Goal: Navigation & Orientation: Find specific page/section

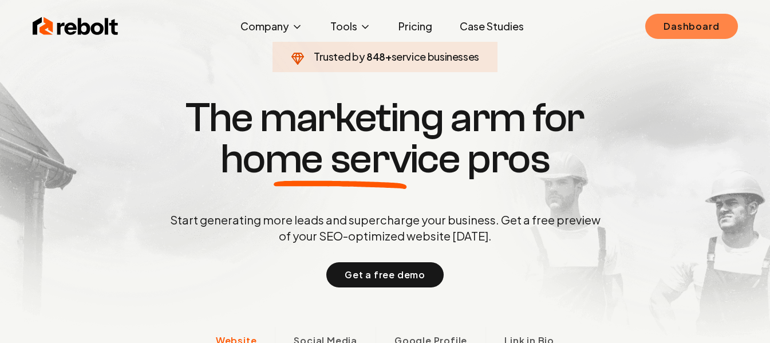
click at [676, 25] on link "Dashboard" at bounding box center [691, 26] width 92 height 25
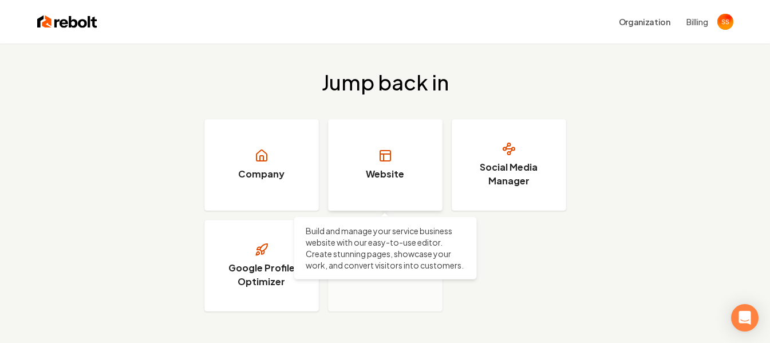
click at [389, 154] on icon at bounding box center [385, 154] width 10 height 0
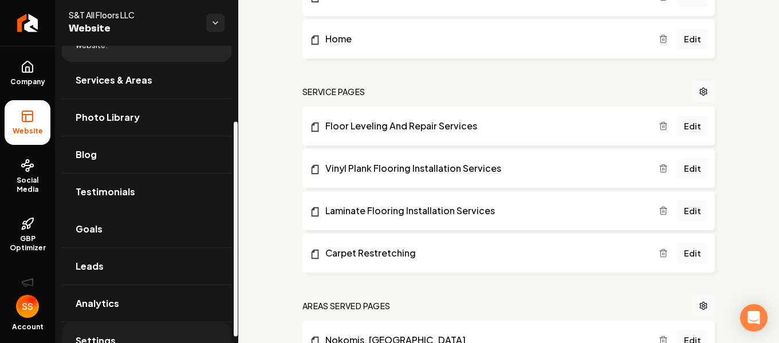
scroll to position [113, 0]
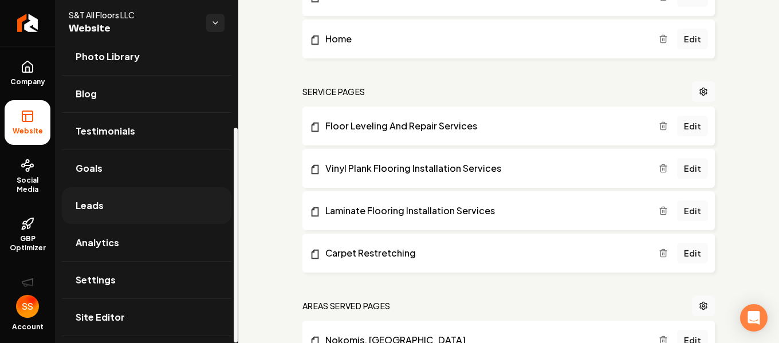
click at [102, 208] on span "Leads" at bounding box center [90, 206] width 28 height 14
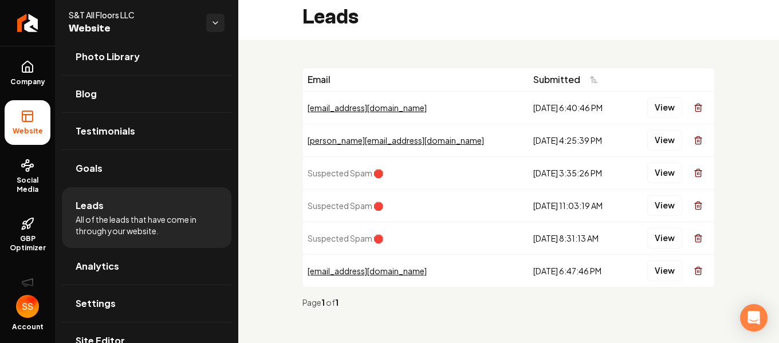
scroll to position [7, 0]
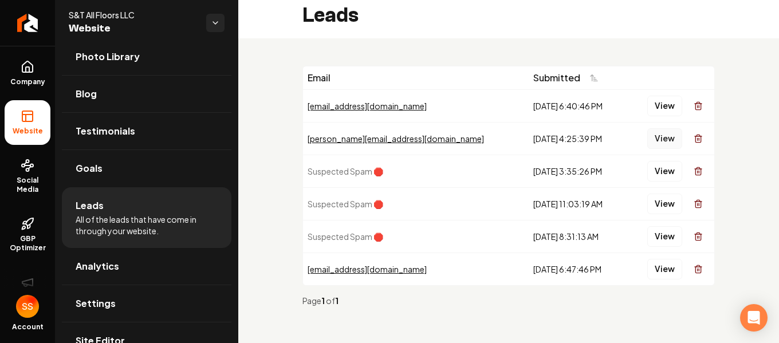
click at [655, 136] on button "View" at bounding box center [664, 138] width 35 height 21
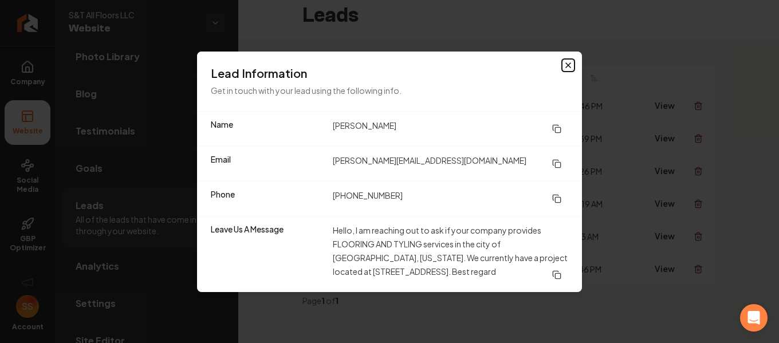
click at [565, 65] on icon "button" at bounding box center [567, 65] width 9 height 9
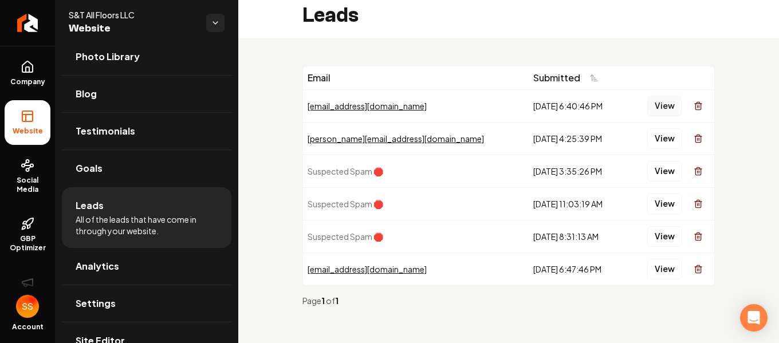
click at [652, 108] on button "View" at bounding box center [664, 106] width 35 height 21
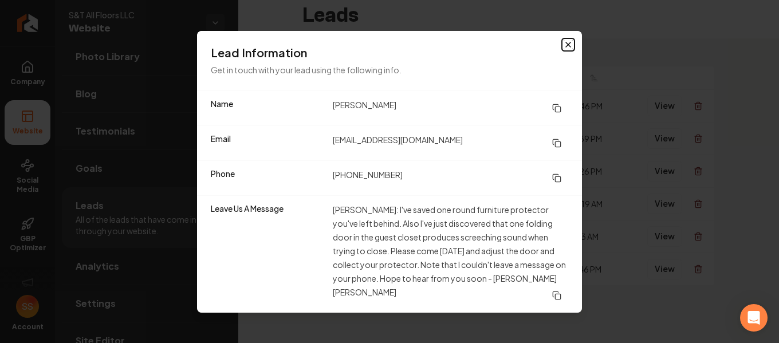
click at [571, 49] on icon "button" at bounding box center [567, 44] width 9 height 9
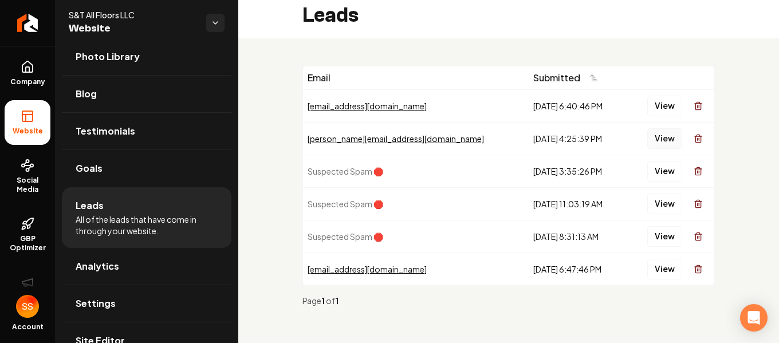
click at [656, 137] on button "View" at bounding box center [664, 138] width 35 height 21
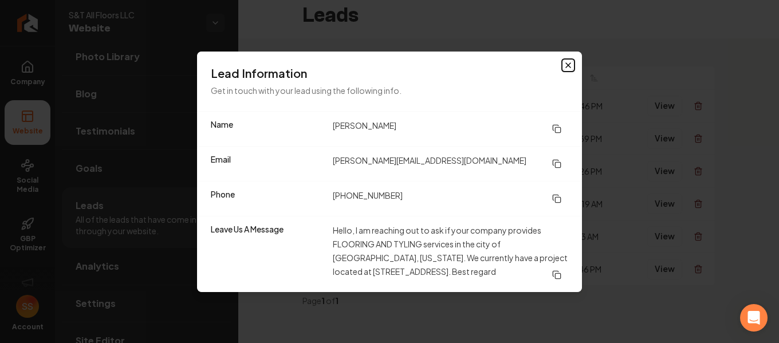
click at [566, 68] on icon "button" at bounding box center [567, 65] width 9 height 9
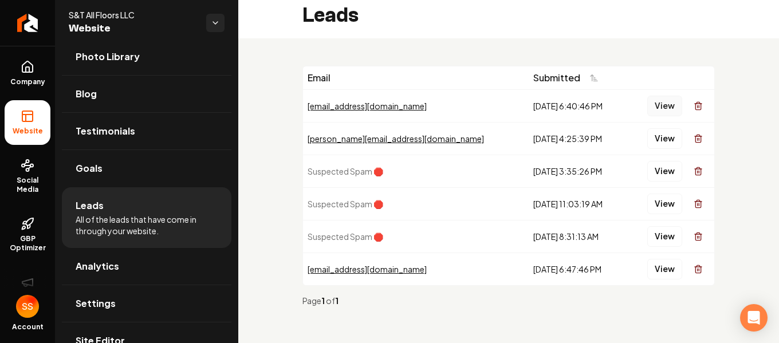
click at [652, 106] on button "View" at bounding box center [664, 106] width 35 height 21
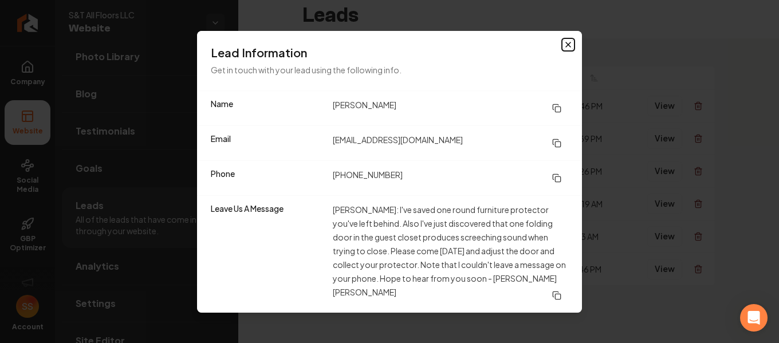
click at [570, 49] on icon "button" at bounding box center [567, 44] width 9 height 9
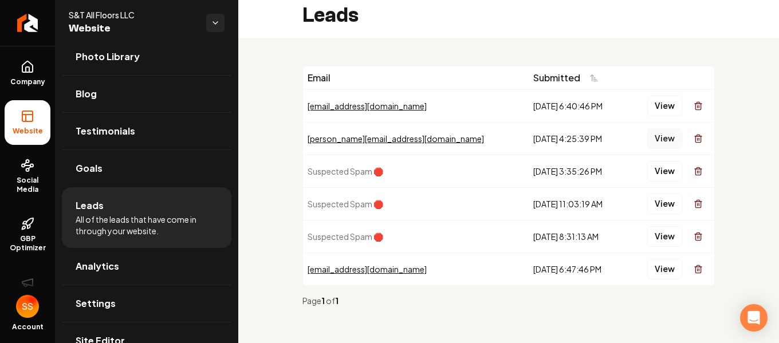
click at [650, 138] on button "View" at bounding box center [664, 138] width 35 height 21
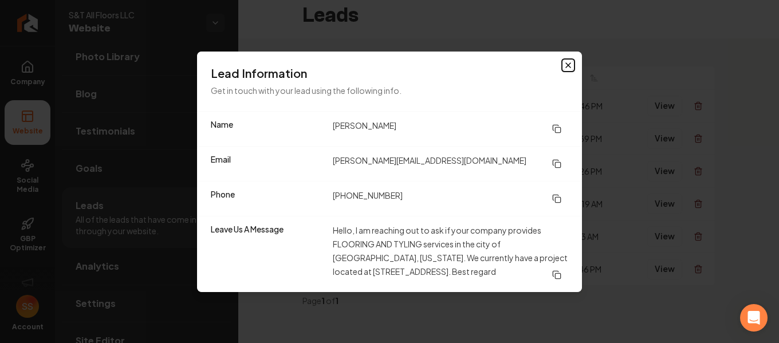
click at [568, 68] on icon "button" at bounding box center [567, 65] width 9 height 9
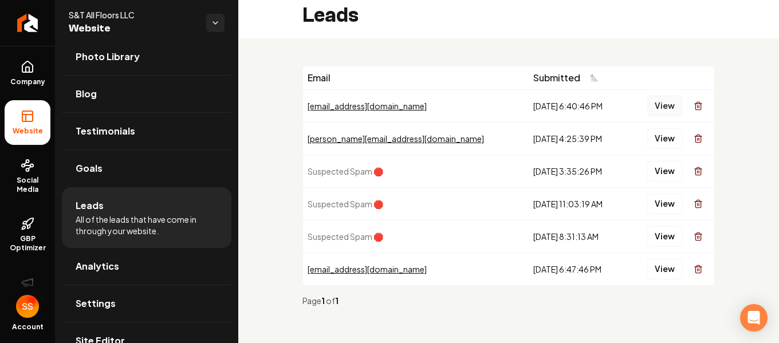
click at [652, 106] on button "View" at bounding box center [664, 106] width 35 height 21
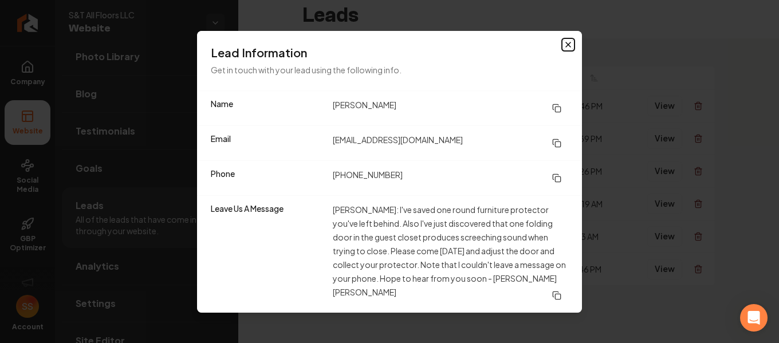
click at [566, 49] on icon "button" at bounding box center [567, 44] width 9 height 9
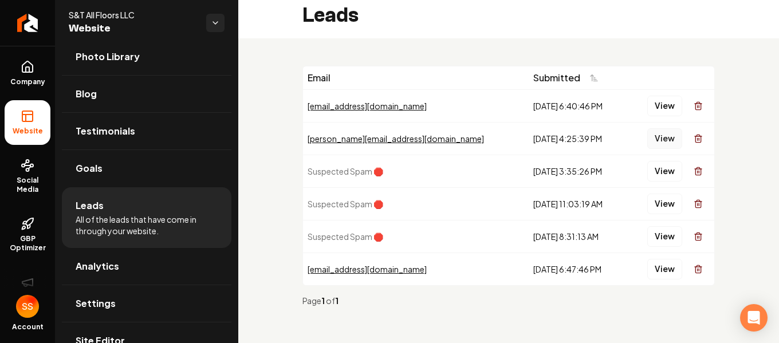
click at [652, 139] on button "View" at bounding box center [664, 138] width 35 height 21
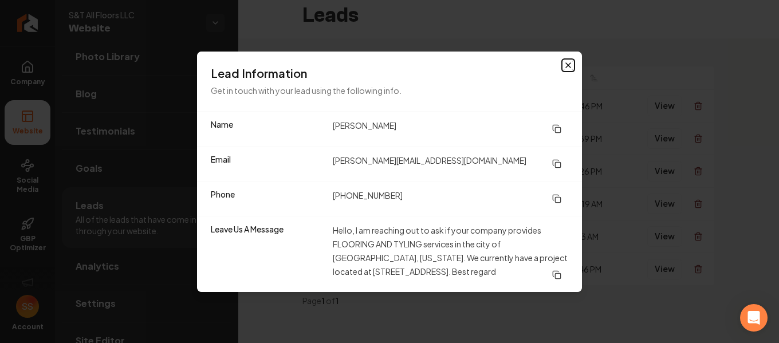
click at [566, 65] on icon "button" at bounding box center [567, 65] width 9 height 9
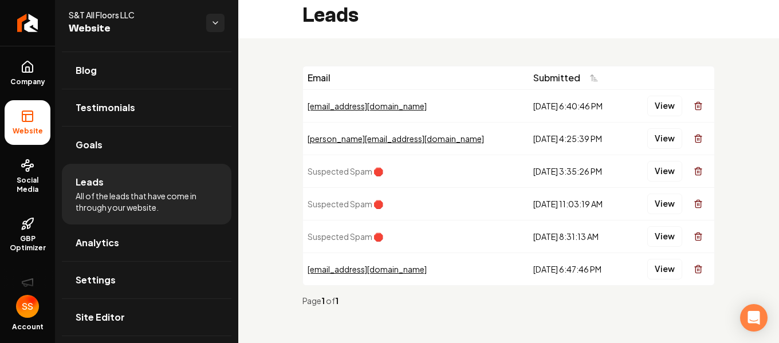
scroll to position [0, 0]
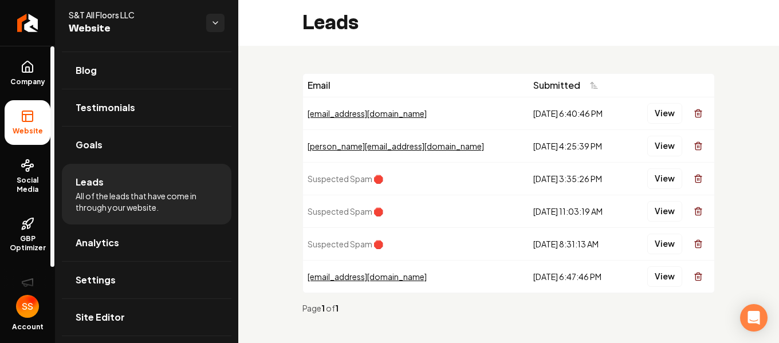
click at [28, 116] on icon at bounding box center [28, 116] width 14 height 14
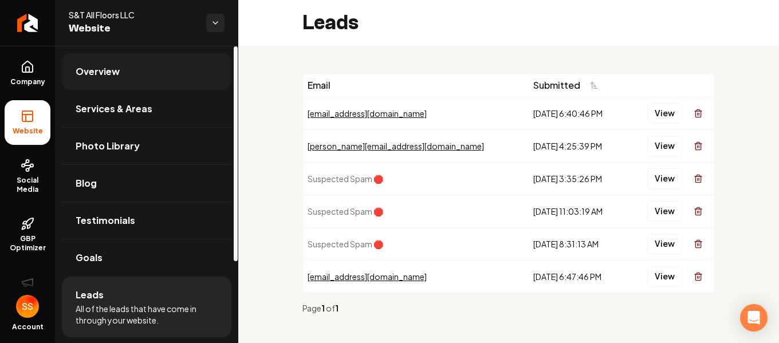
click at [116, 69] on span "Overview" at bounding box center [98, 72] width 44 height 14
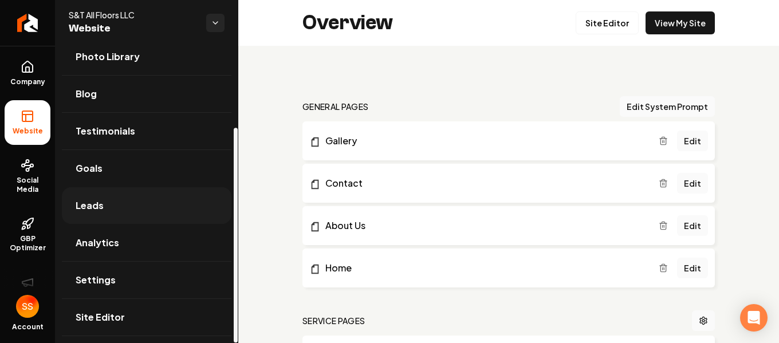
click at [94, 208] on span "Leads" at bounding box center [90, 206] width 28 height 14
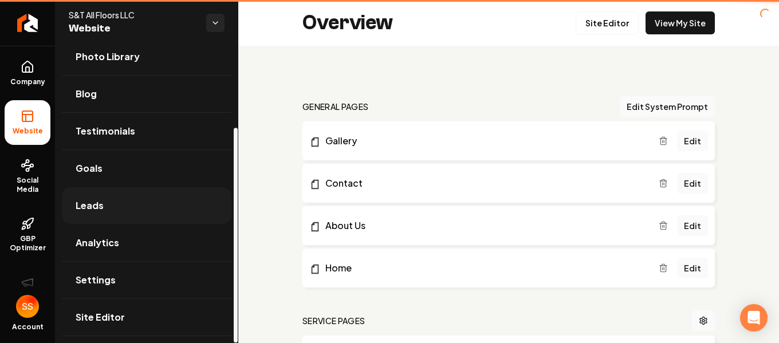
scroll to position [89, 0]
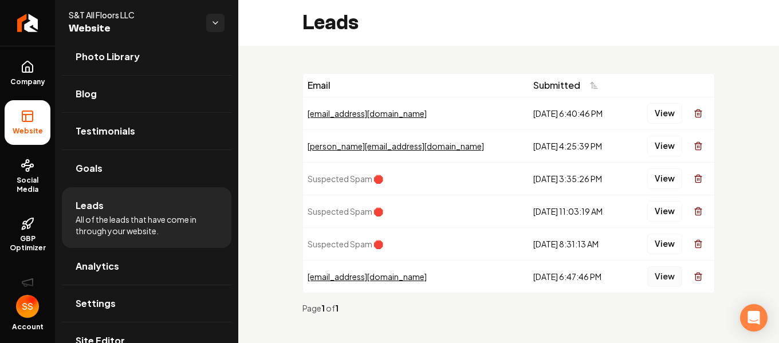
click at [651, 275] on button "View" at bounding box center [664, 276] width 35 height 21
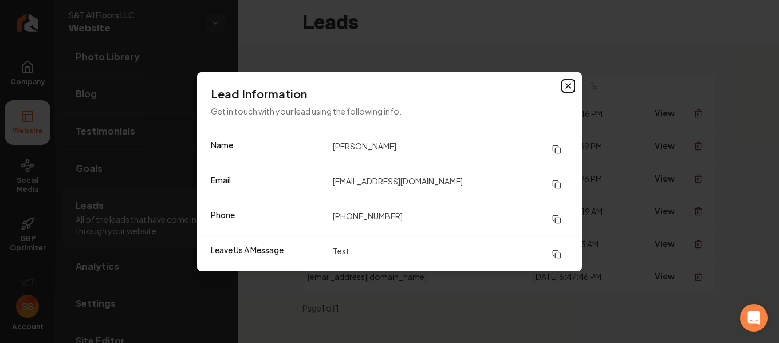
click at [568, 86] on icon "button" at bounding box center [567, 85] width 9 height 9
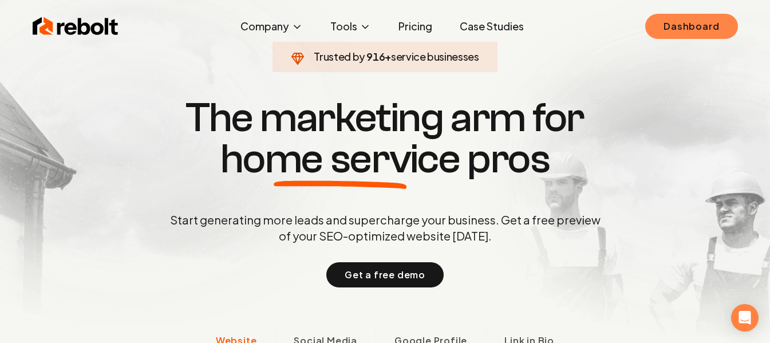
click at [688, 25] on link "Dashboard" at bounding box center [691, 26] width 92 height 25
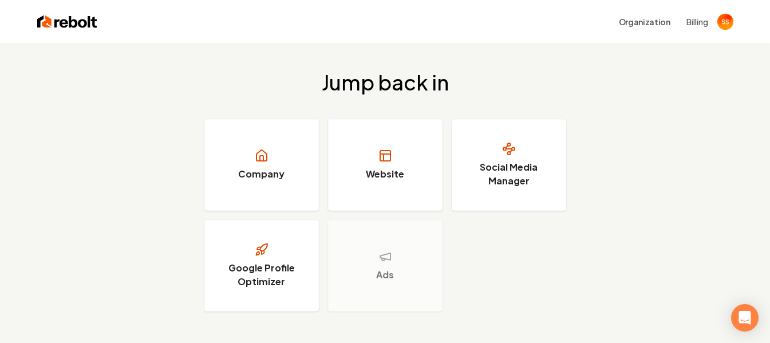
click at [693, 24] on button "Billing" at bounding box center [698, 21] width 22 height 11
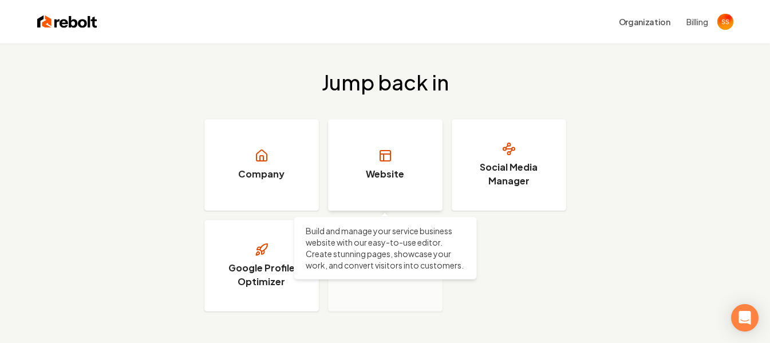
click at [384, 160] on icon at bounding box center [384, 157] width 0 height 7
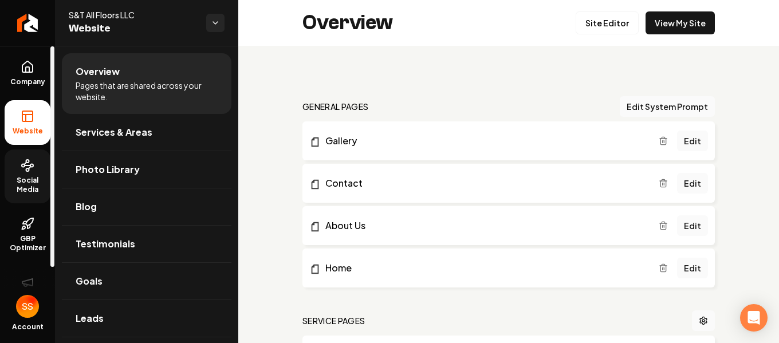
click at [39, 177] on span "Social Media" at bounding box center [28, 185] width 46 height 18
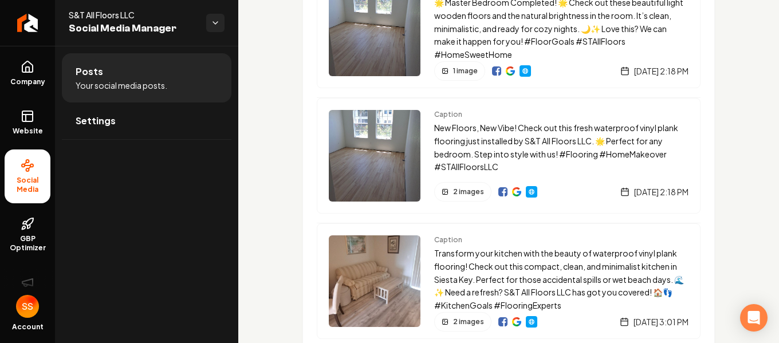
scroll to position [172, 0]
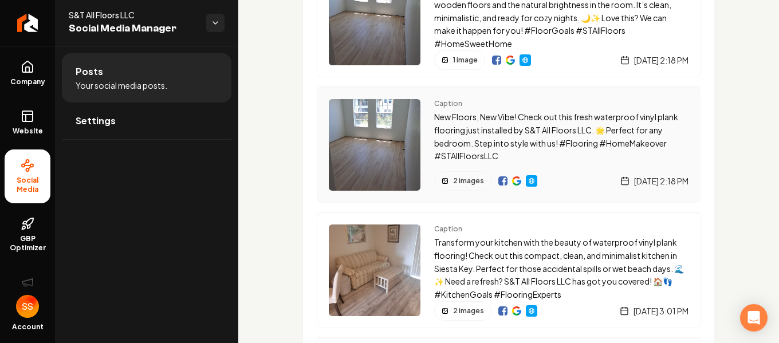
click at [449, 172] on div "2 images" at bounding box center [462, 180] width 57 height 19
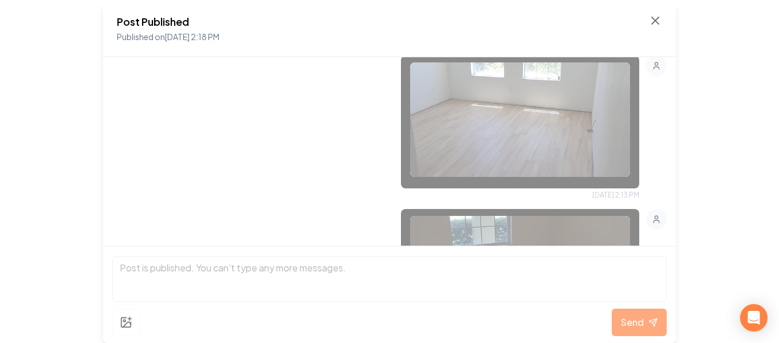
scroll to position [160, 0]
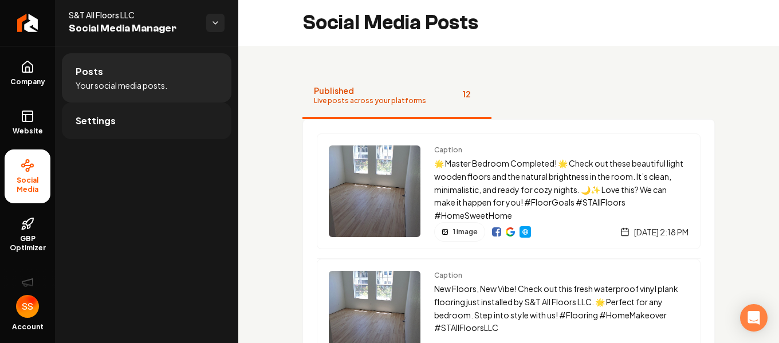
click at [97, 123] on span "Settings" at bounding box center [96, 121] width 40 height 14
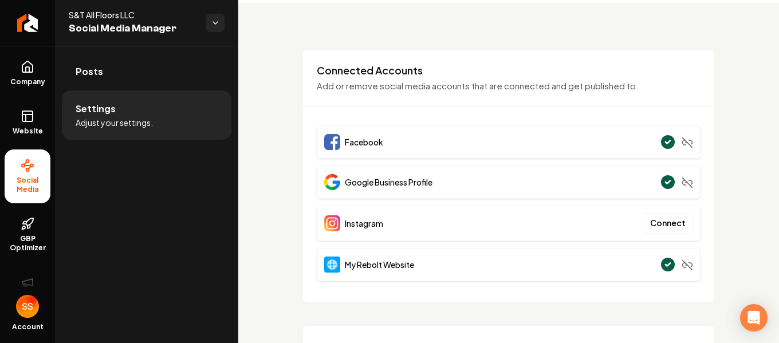
scroll to position [26, 0]
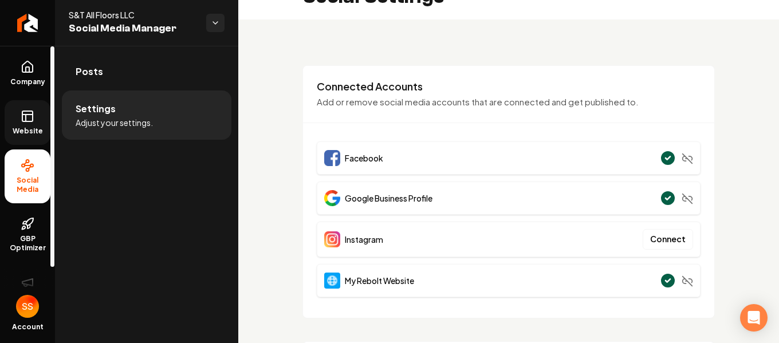
click at [29, 127] on span "Website" at bounding box center [28, 131] width 40 height 9
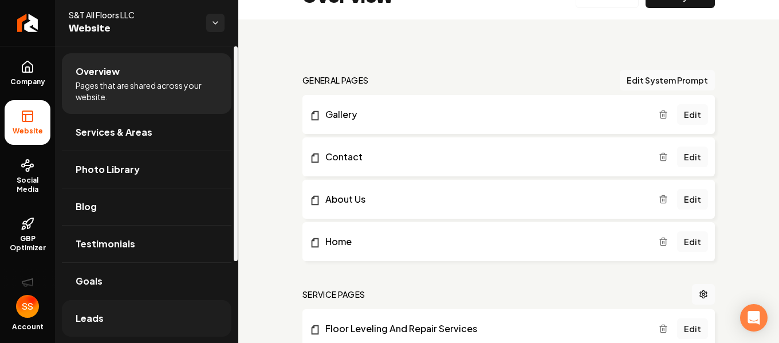
click at [112, 317] on link "Leads" at bounding box center [146, 318] width 169 height 37
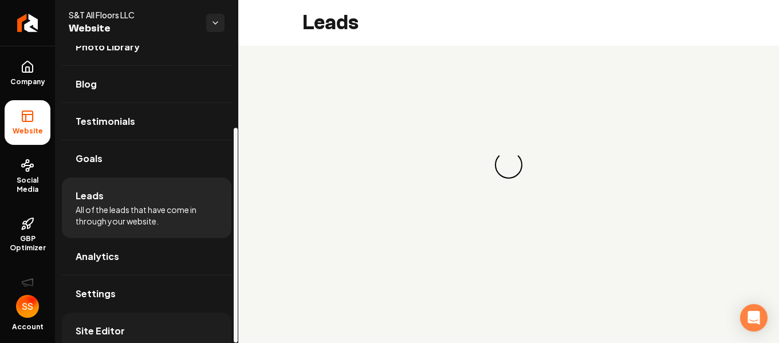
scroll to position [113, 0]
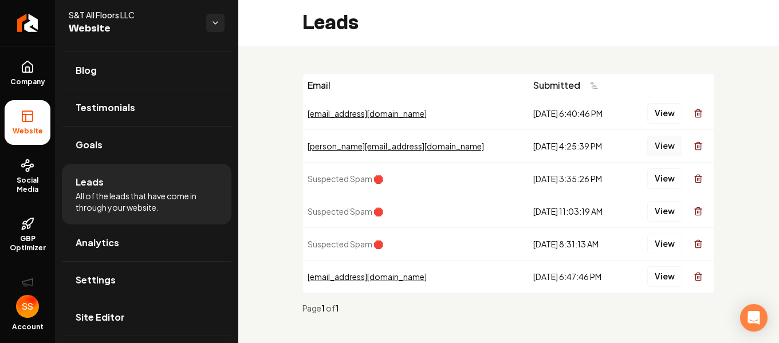
click at [655, 148] on button "View" at bounding box center [664, 146] width 35 height 21
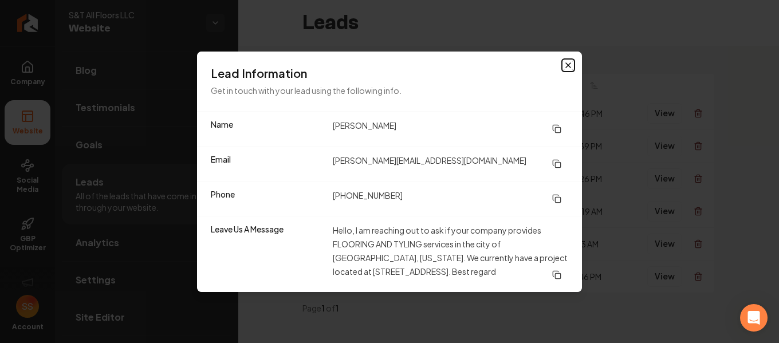
click at [567, 65] on icon "button" at bounding box center [568, 65] width 5 height 5
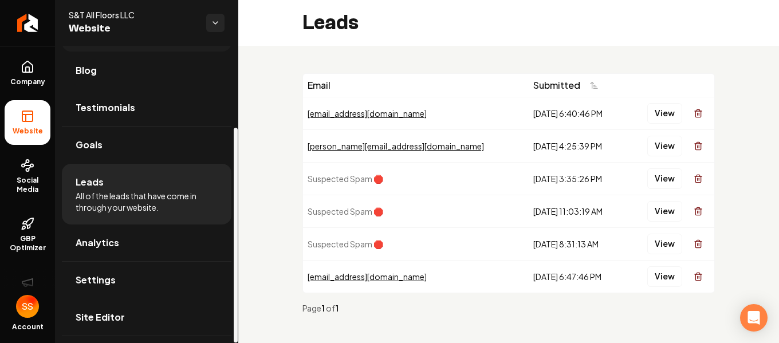
scroll to position [0, 0]
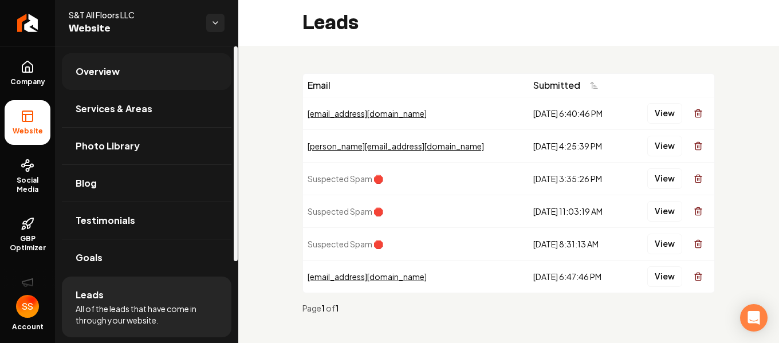
click at [102, 68] on span "Overview" at bounding box center [98, 72] width 44 height 14
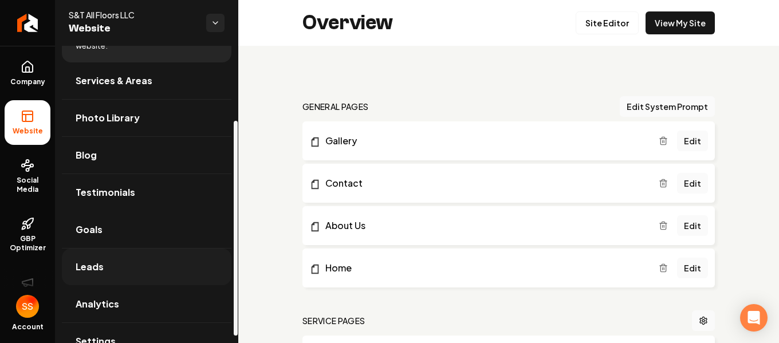
scroll to position [113, 0]
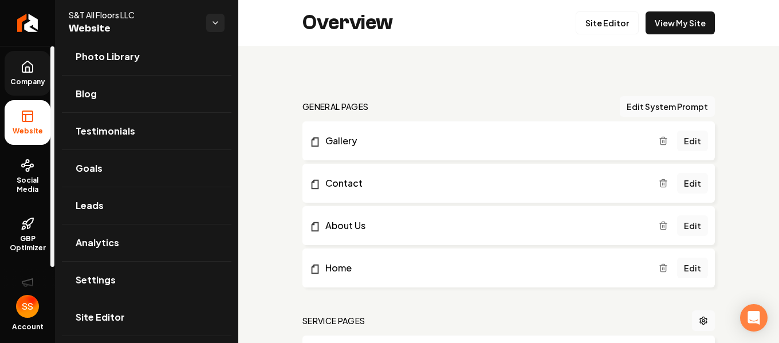
click at [25, 76] on link "Company" at bounding box center [28, 73] width 46 height 45
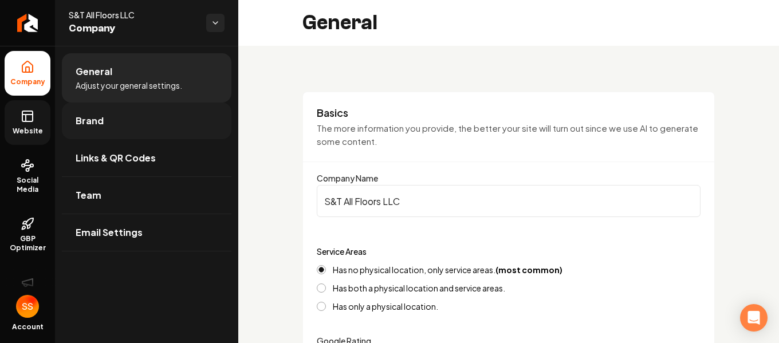
click at [98, 117] on span "Brand" at bounding box center [90, 121] width 28 height 14
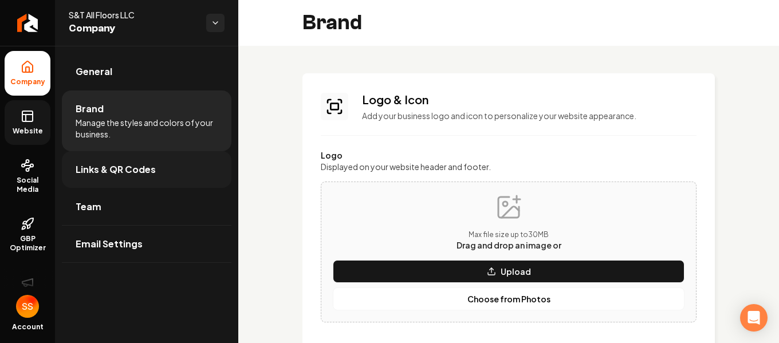
click at [110, 165] on span "Links & QR Codes" at bounding box center [116, 170] width 80 height 14
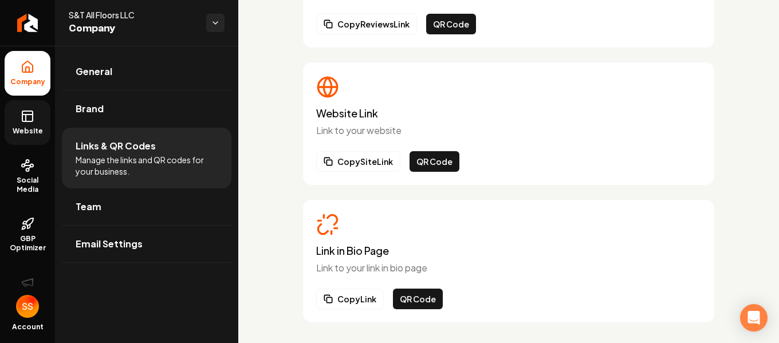
scroll to position [294, 0]
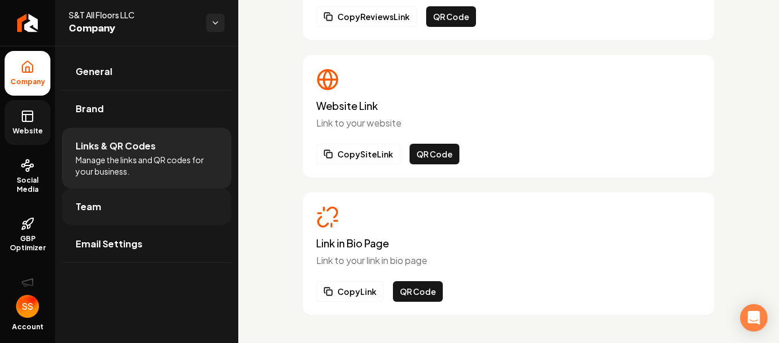
click at [81, 199] on link "Team" at bounding box center [146, 206] width 169 height 37
